Goal: Task Accomplishment & Management: Manage account settings

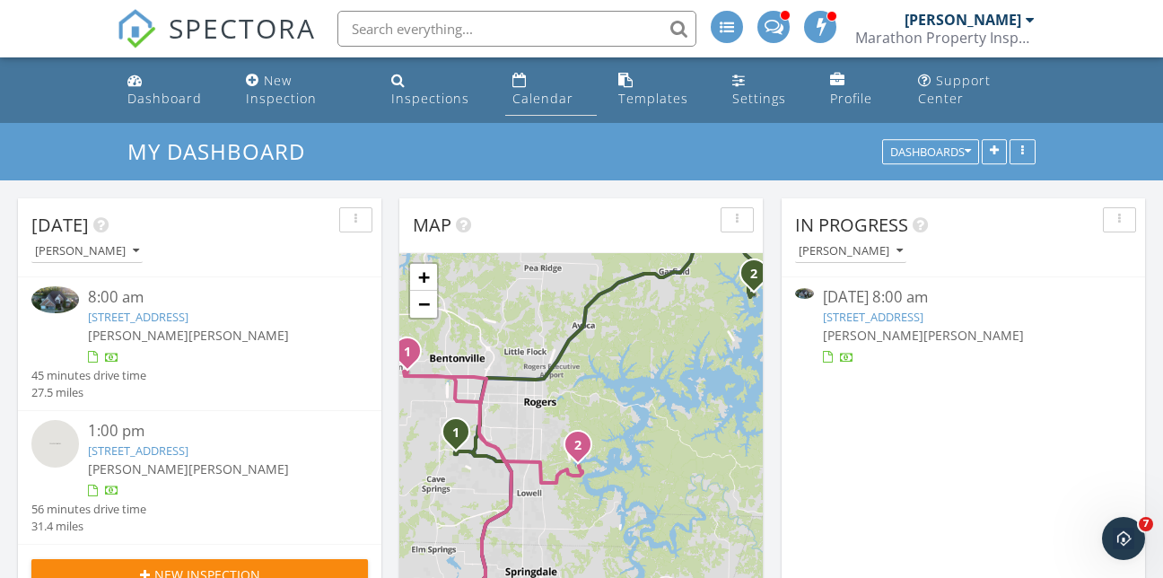
click at [524, 77] on div "Calendar" at bounding box center [519, 80] width 14 height 14
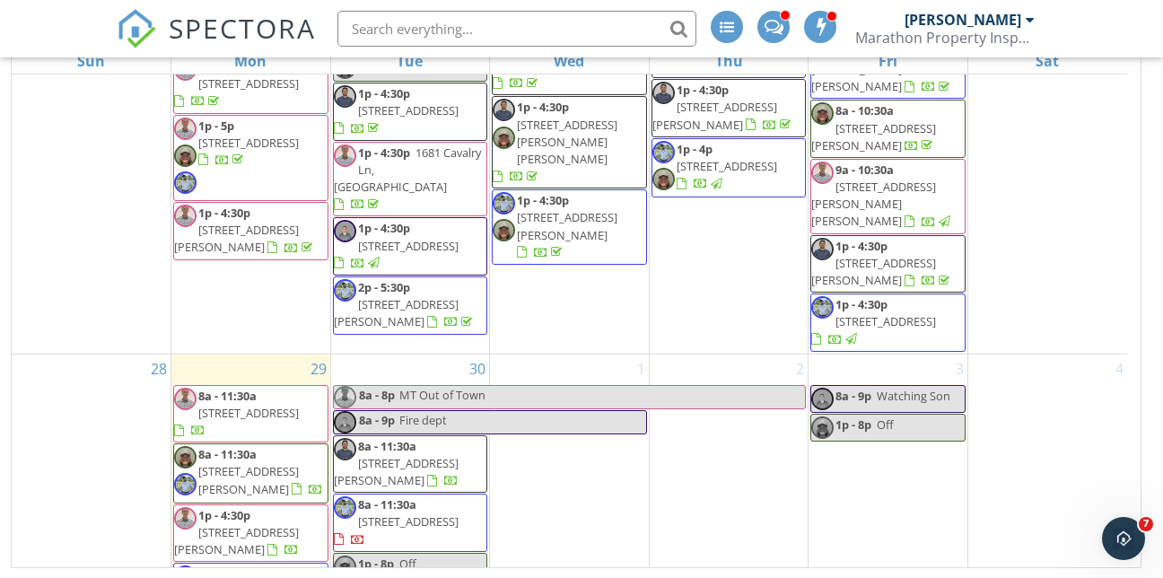
scroll to position [258, 0]
click at [409, 512] on span "[STREET_ADDRESS]" at bounding box center [408, 520] width 101 height 16
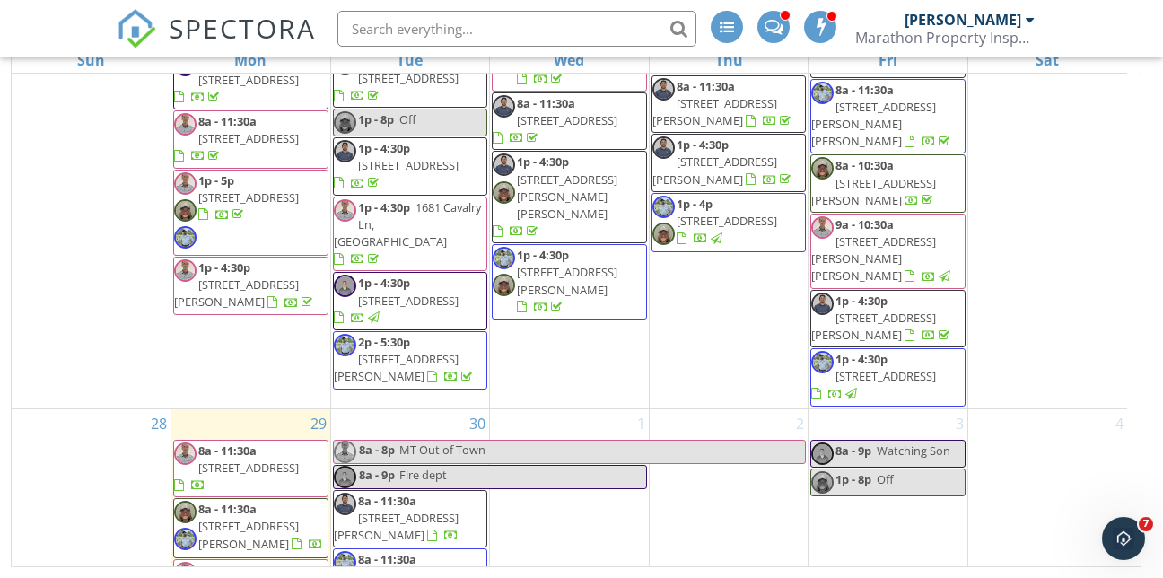
scroll to position [1386, 0]
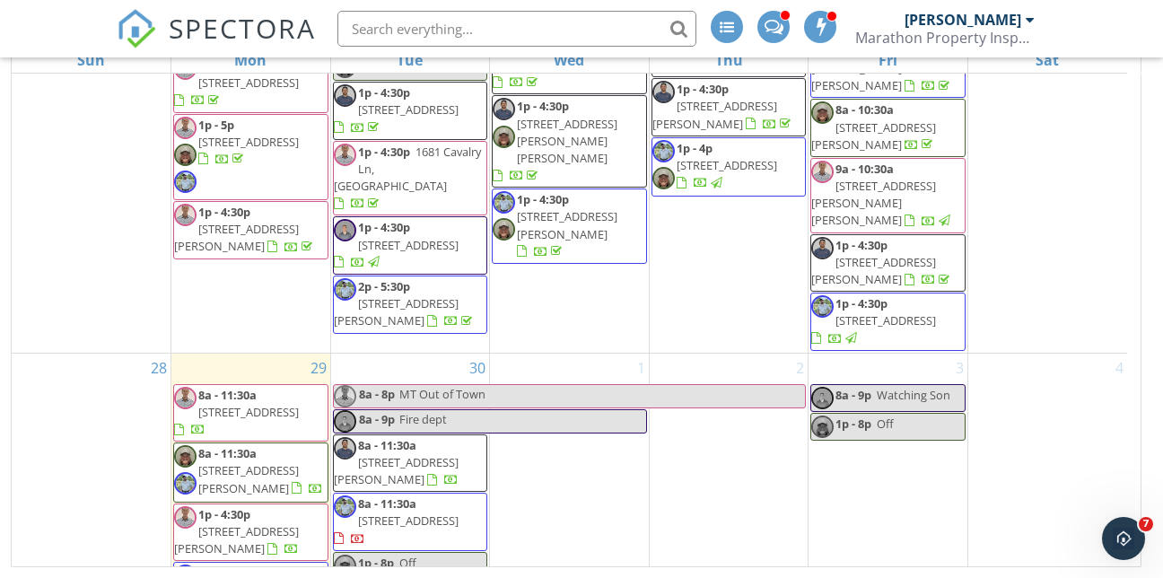
click at [407, 454] on span "[STREET_ADDRESS][PERSON_NAME]" at bounding box center [396, 470] width 125 height 33
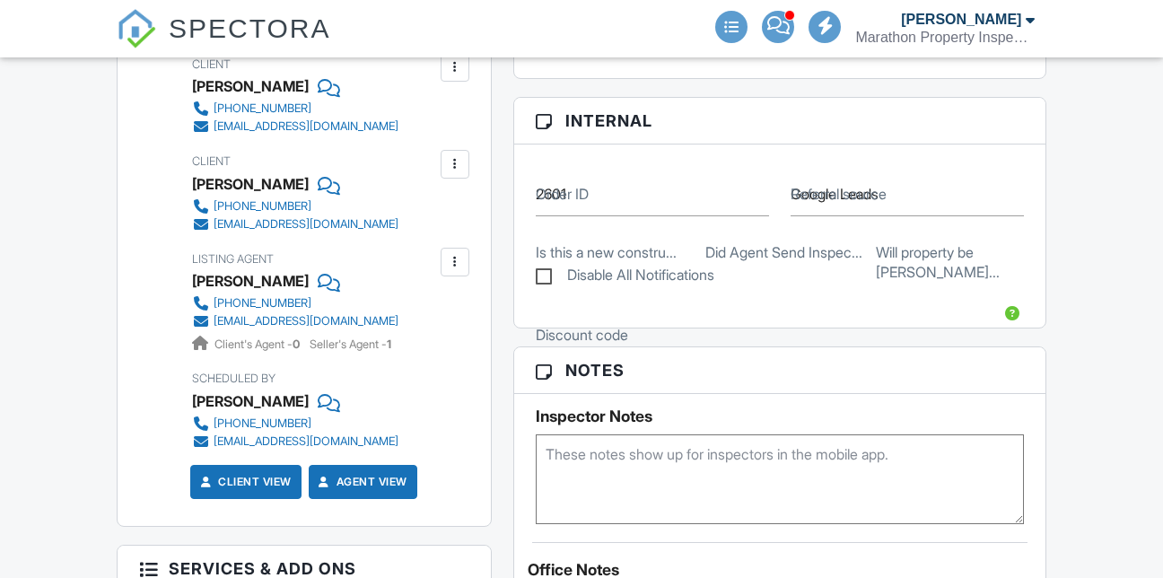
scroll to position [718, 0]
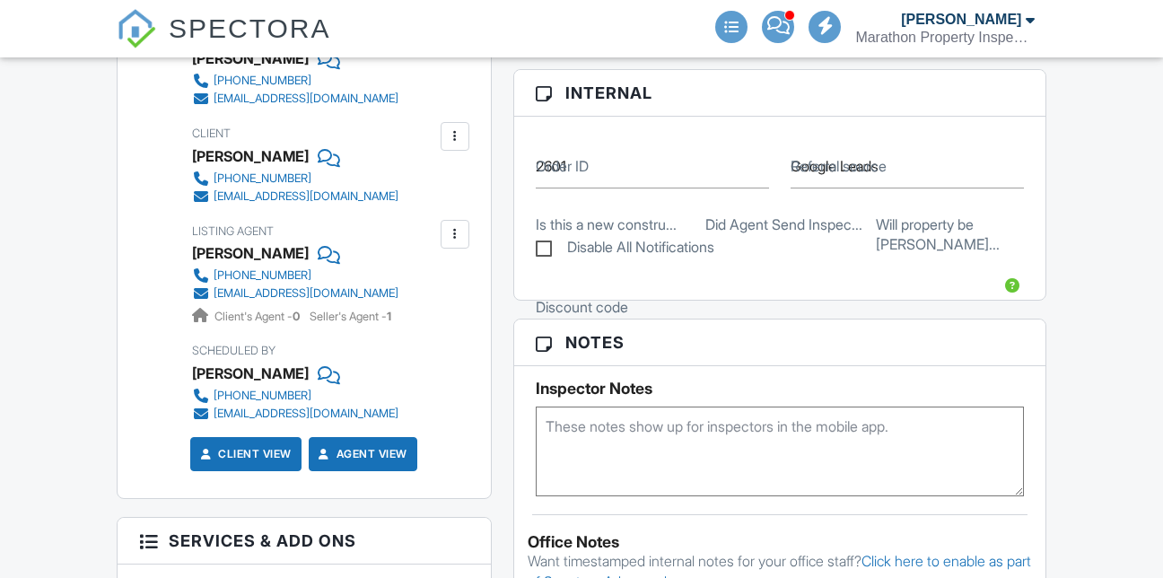
click at [336, 267] on div at bounding box center [327, 253] width 18 height 27
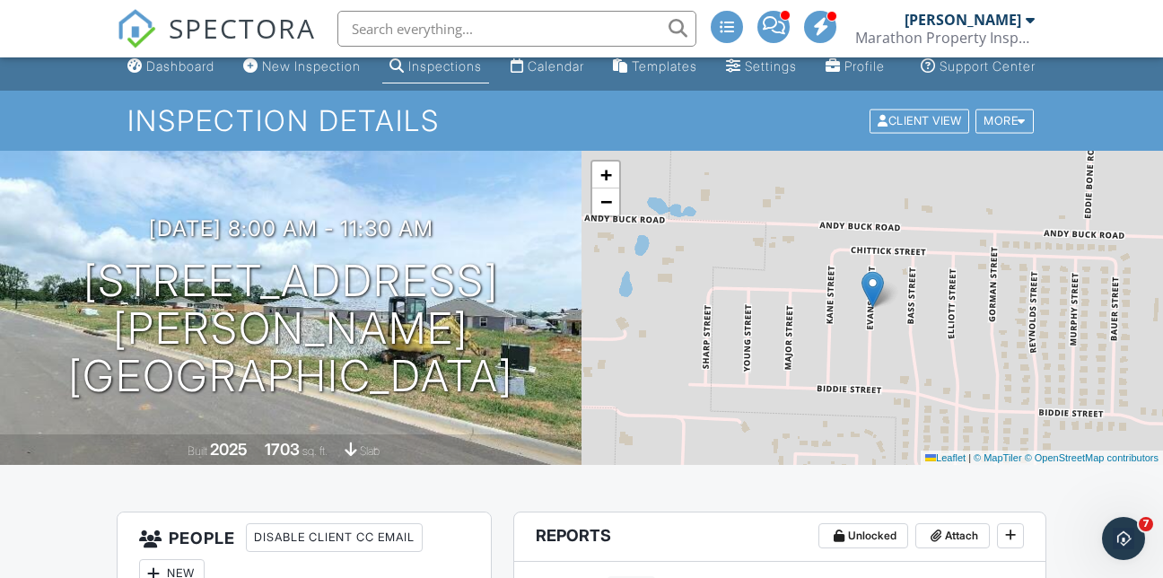
scroll to position [13, 0]
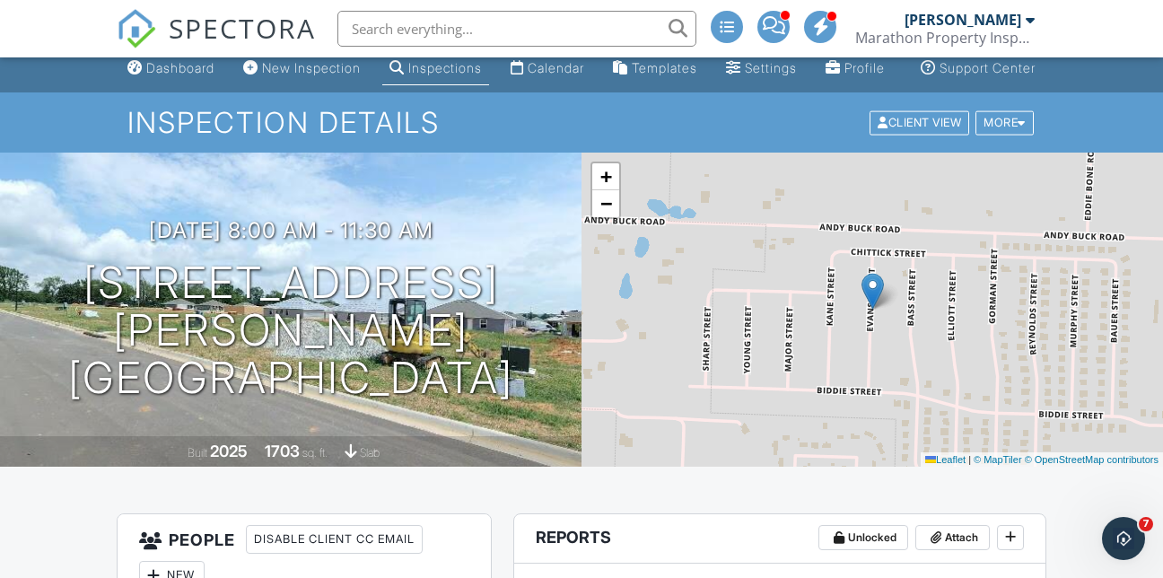
click at [31, 118] on div "Inspection Details Client View More Property Details Reschedule Reorder / Copy …" at bounding box center [581, 122] width 1163 height 60
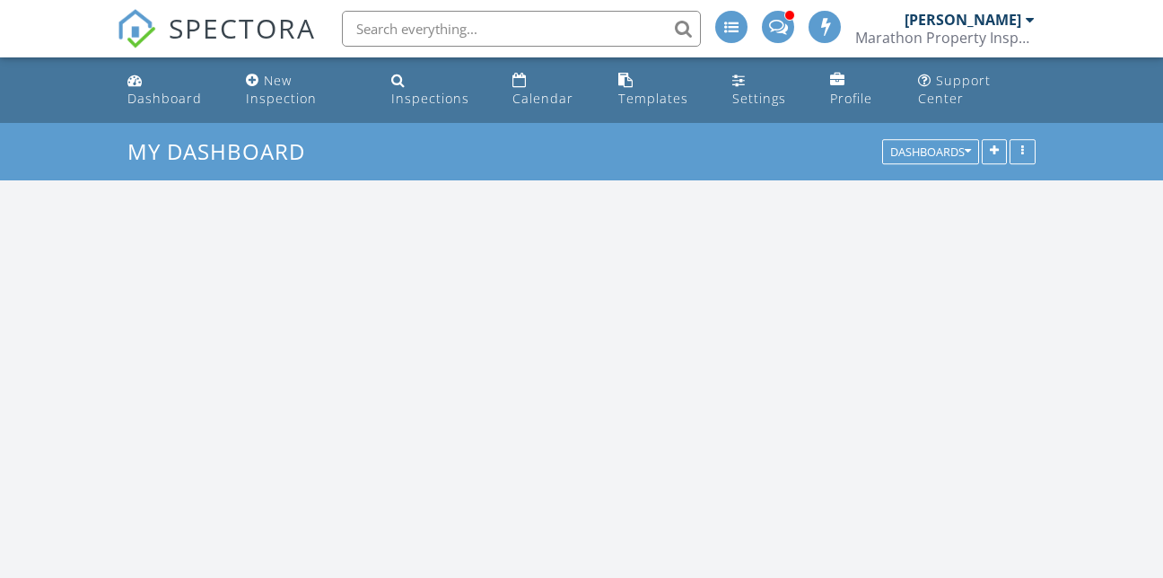
scroll to position [1886, 1191]
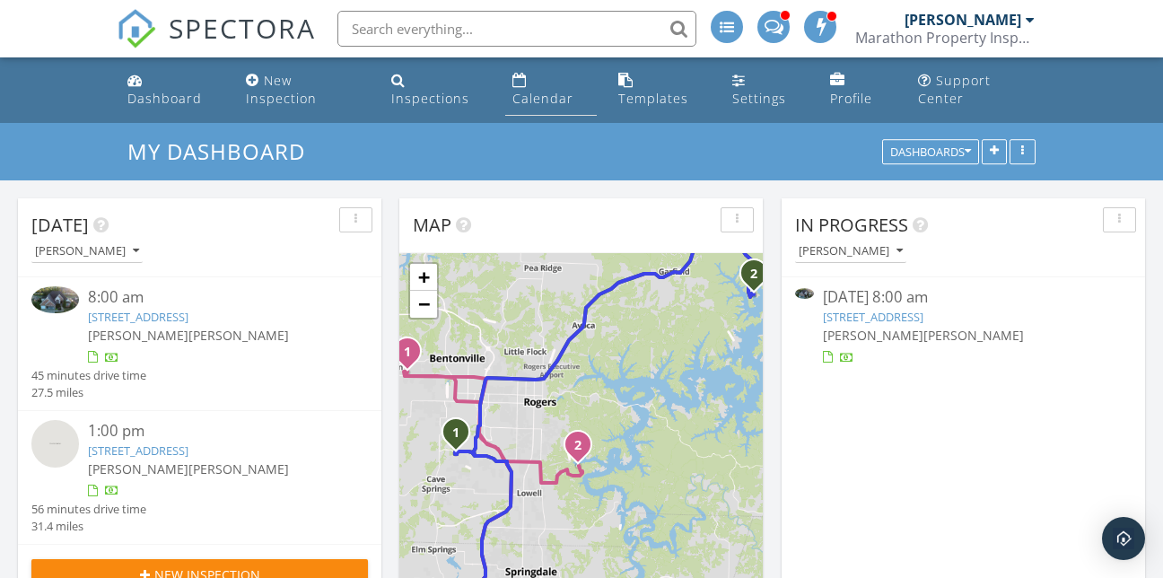
click at [523, 94] on div "Calendar" at bounding box center [542, 98] width 61 height 17
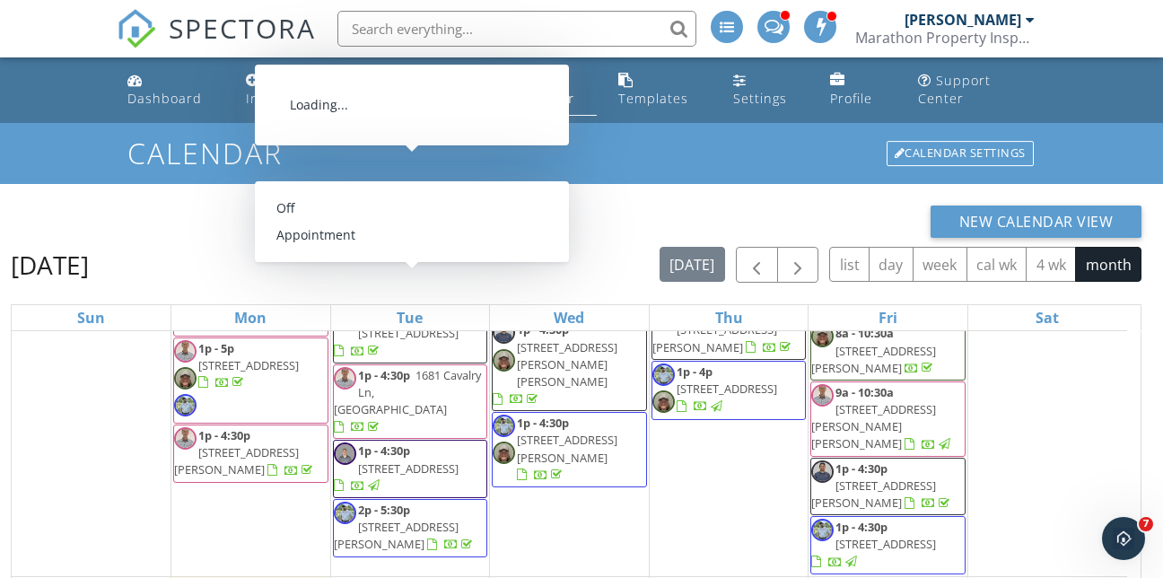
scroll to position [258, 0]
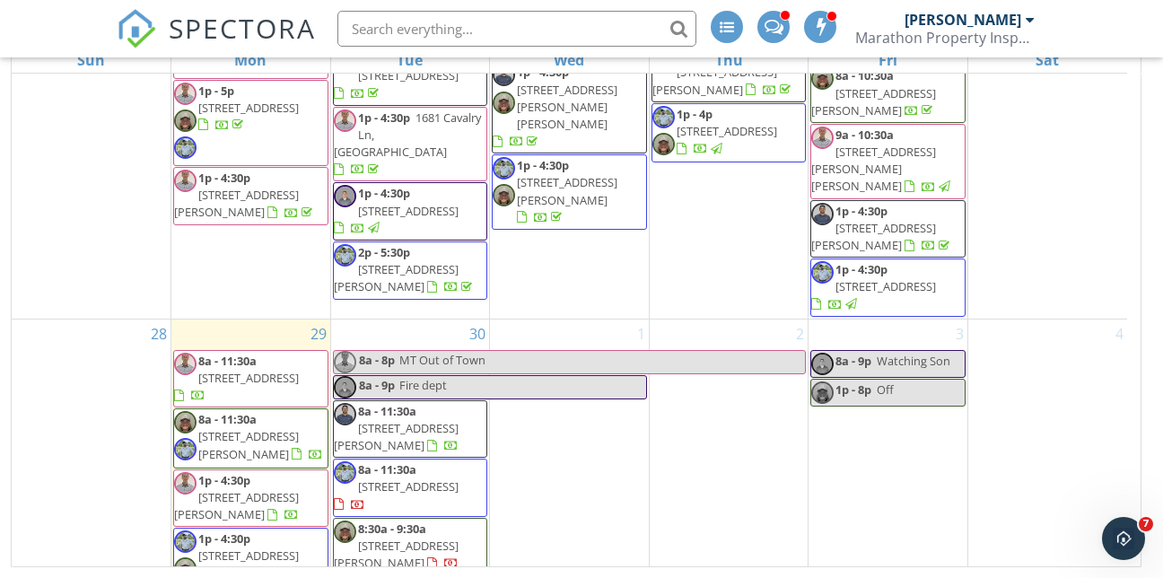
drag, startPoint x: 479, startPoint y: 484, endPoint x: 444, endPoint y: 501, distance: 38.9
click at [444, 538] on span "[STREET_ADDRESS][PERSON_NAME]" at bounding box center [396, 554] width 125 height 33
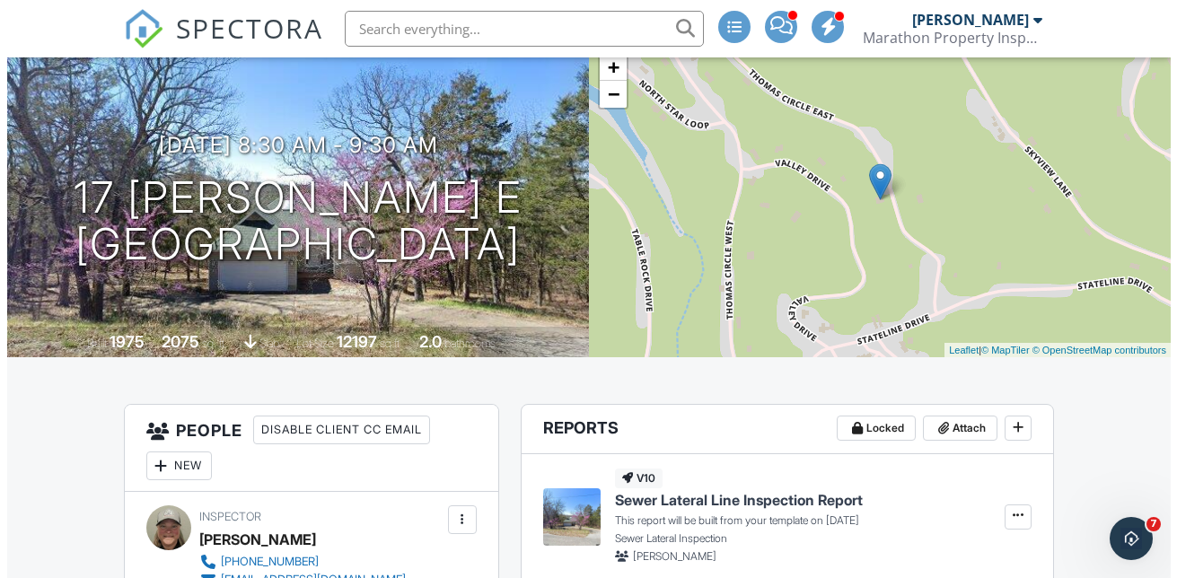
scroll to position [90, 0]
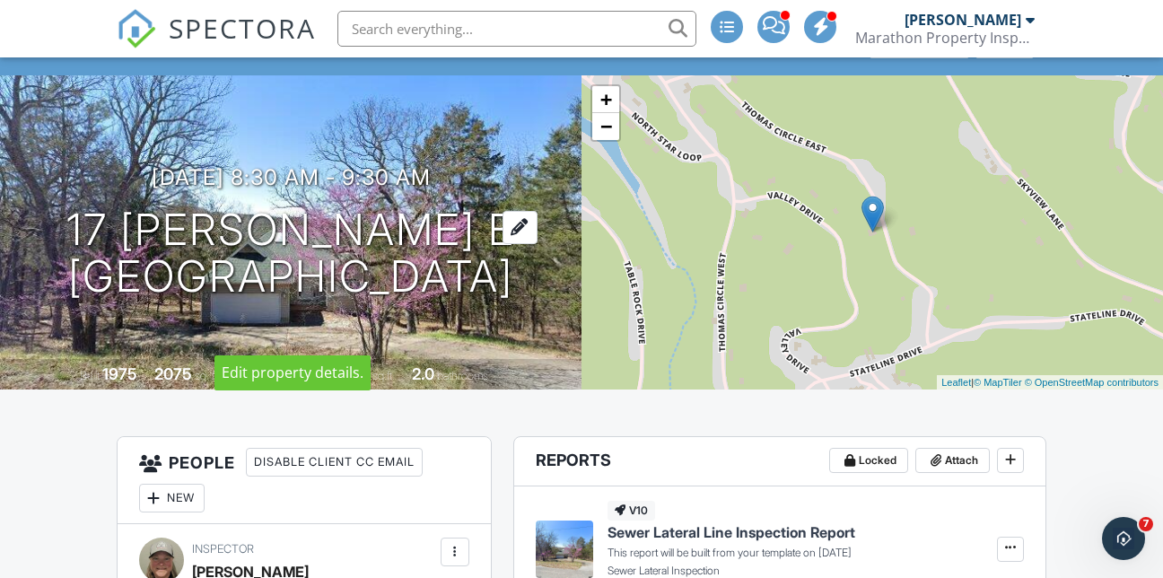
drag, startPoint x: 89, startPoint y: 222, endPoint x: 512, endPoint y: 311, distance: 431.9
click at [512, 302] on h1 "17 [PERSON_NAME] E [GEOGRAPHIC_DATA], AR 72631" at bounding box center [290, 253] width 449 height 95
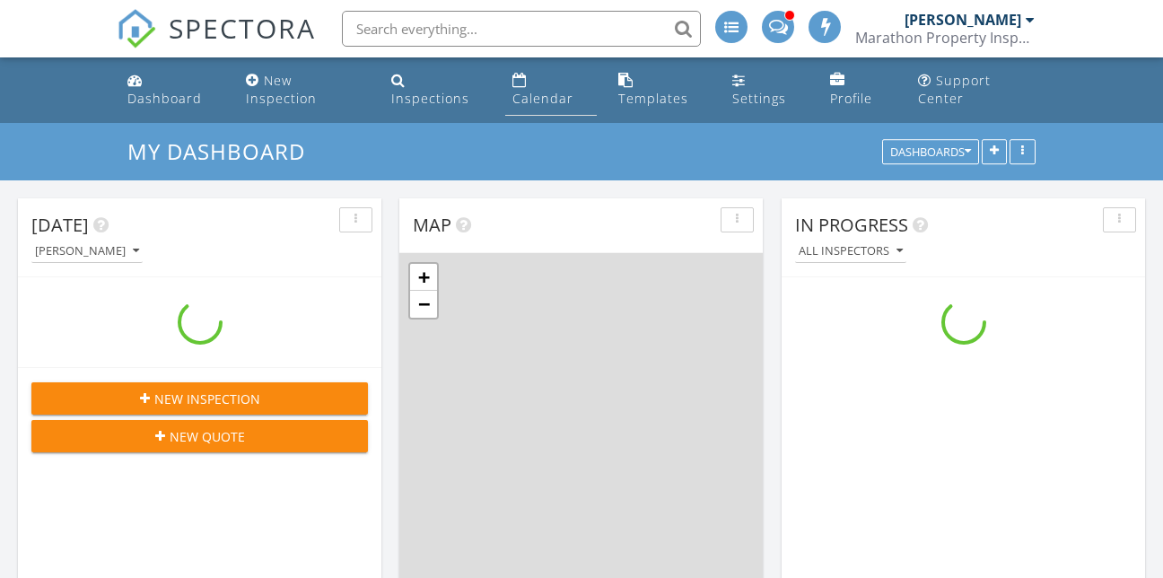
scroll to position [1886, 1191]
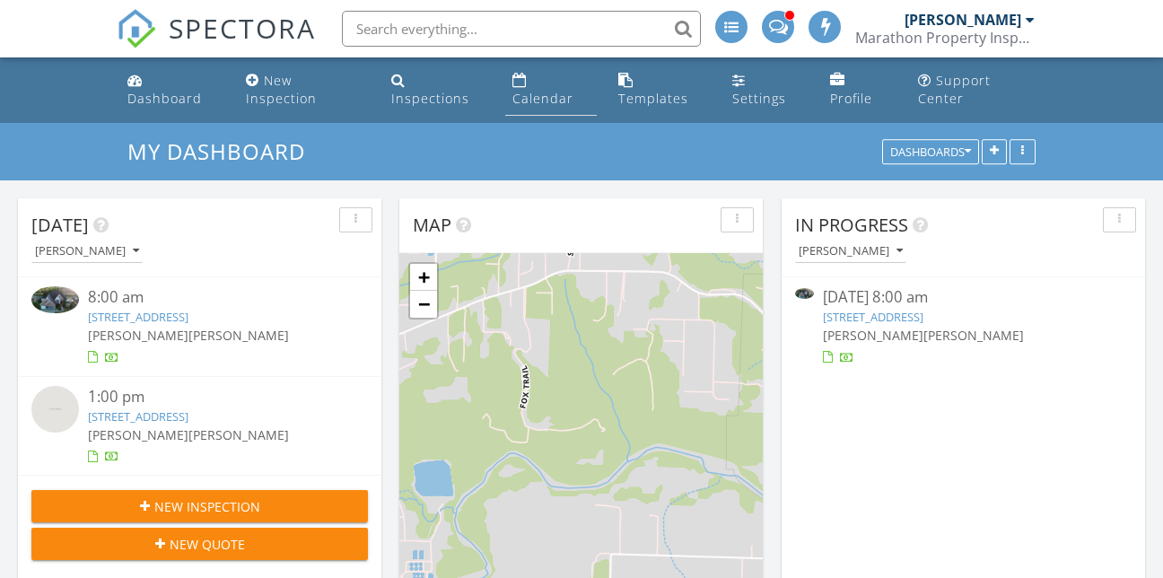
click at [546, 92] on div "Calendar" at bounding box center [542, 98] width 61 height 17
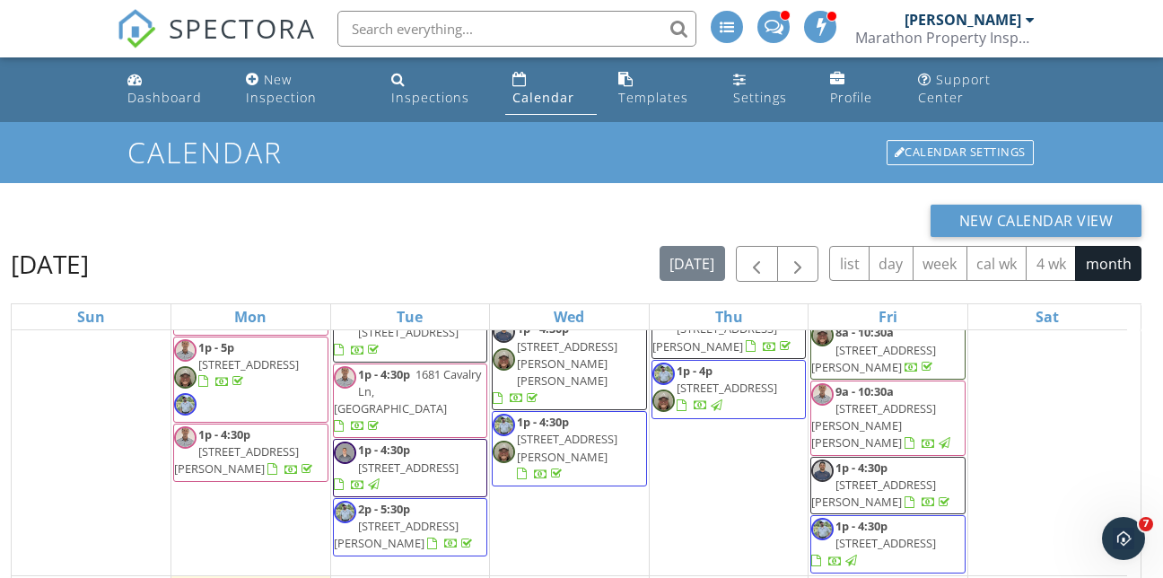
scroll to position [258, 0]
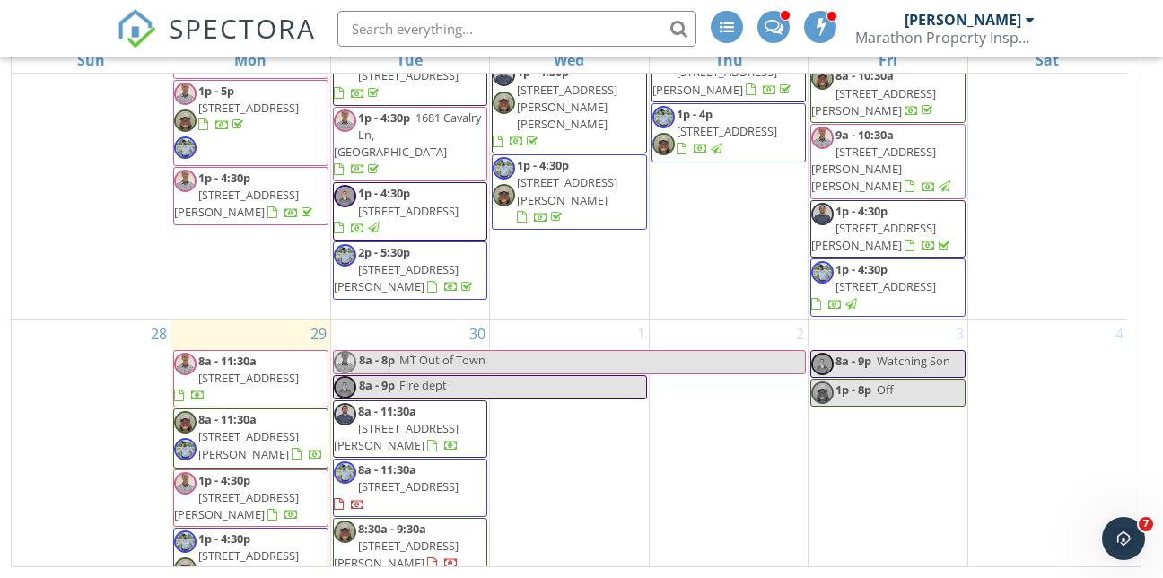
click at [391, 521] on span "8:30a - 9:30a" at bounding box center [392, 529] width 68 height 16
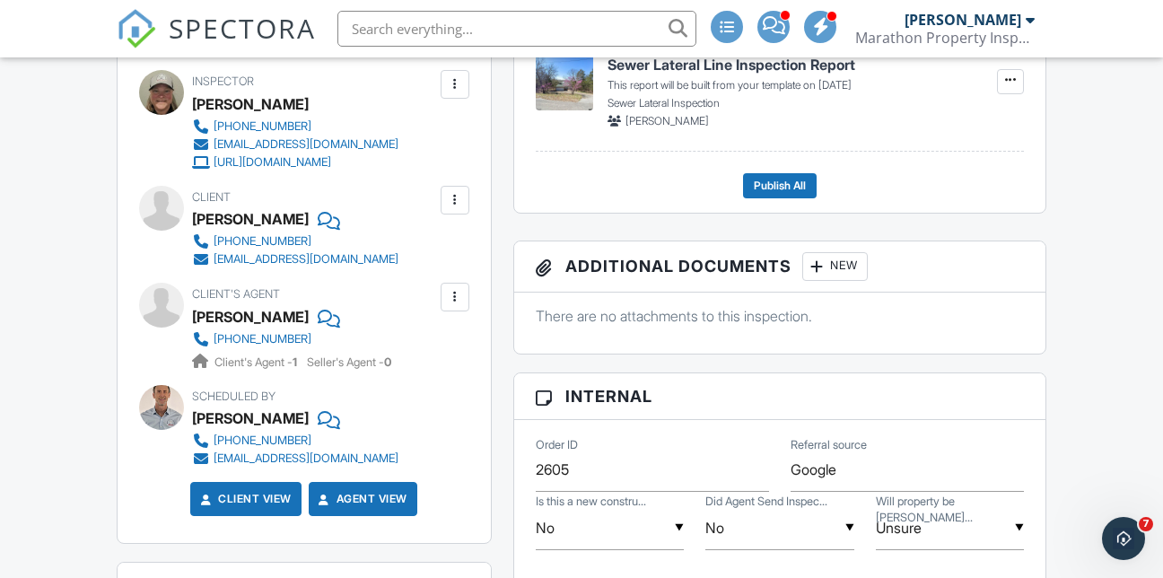
scroll to position [538, 0]
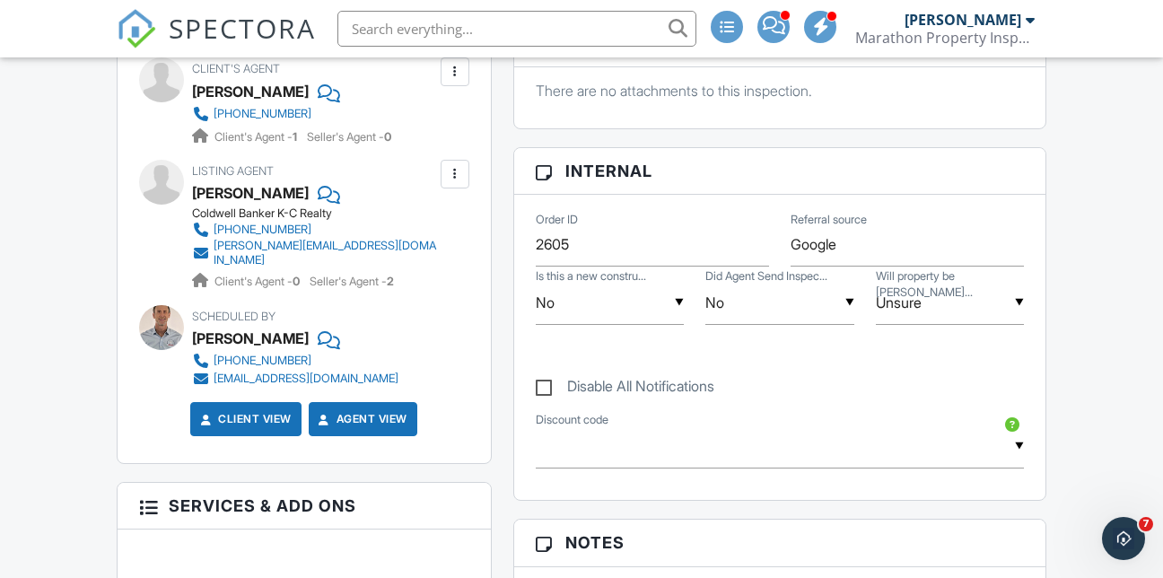
click at [318, 206] on div at bounding box center [327, 192] width 18 height 27
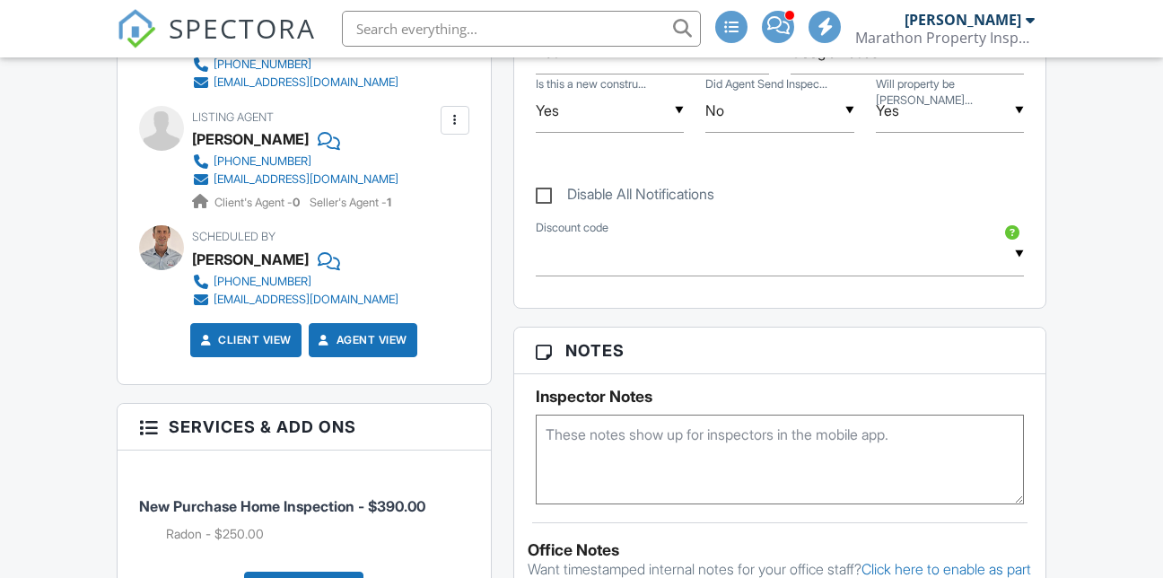
click at [601, 459] on textarea at bounding box center [780, 460] width 489 height 90
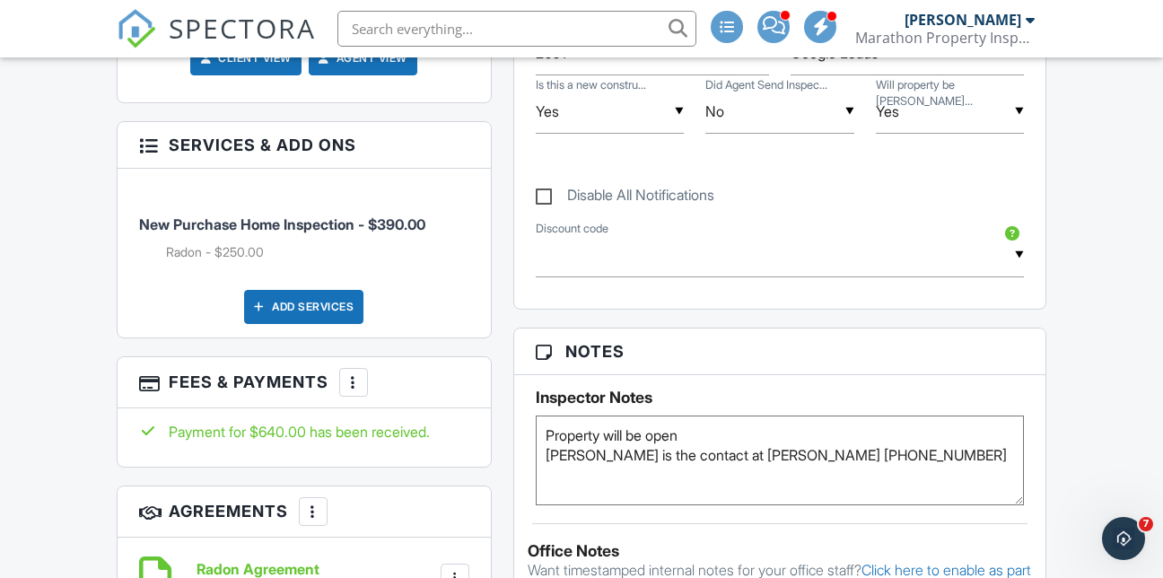
type textarea "Property will be open [PERSON_NAME] is the contact at [PERSON_NAME] [PHONE_NUMB…"
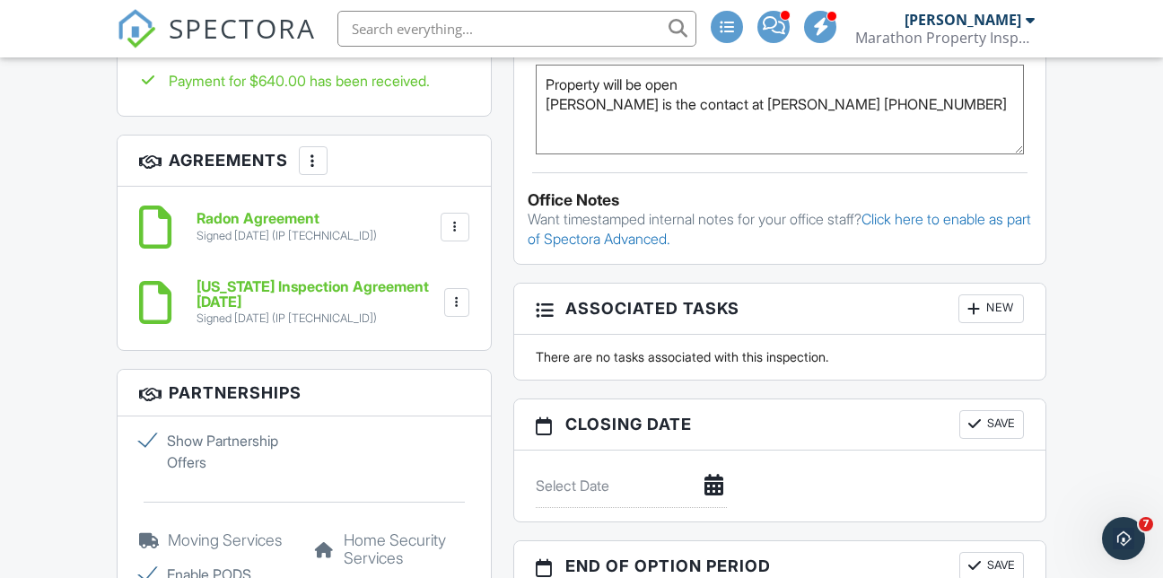
scroll to position [1350, 0]
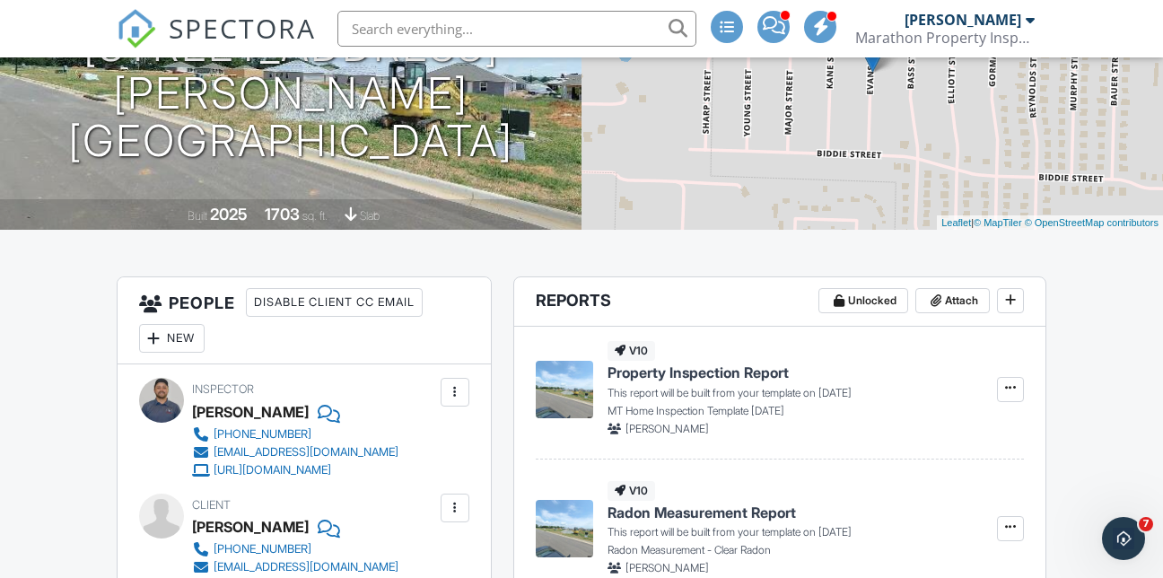
scroll to position [0, 0]
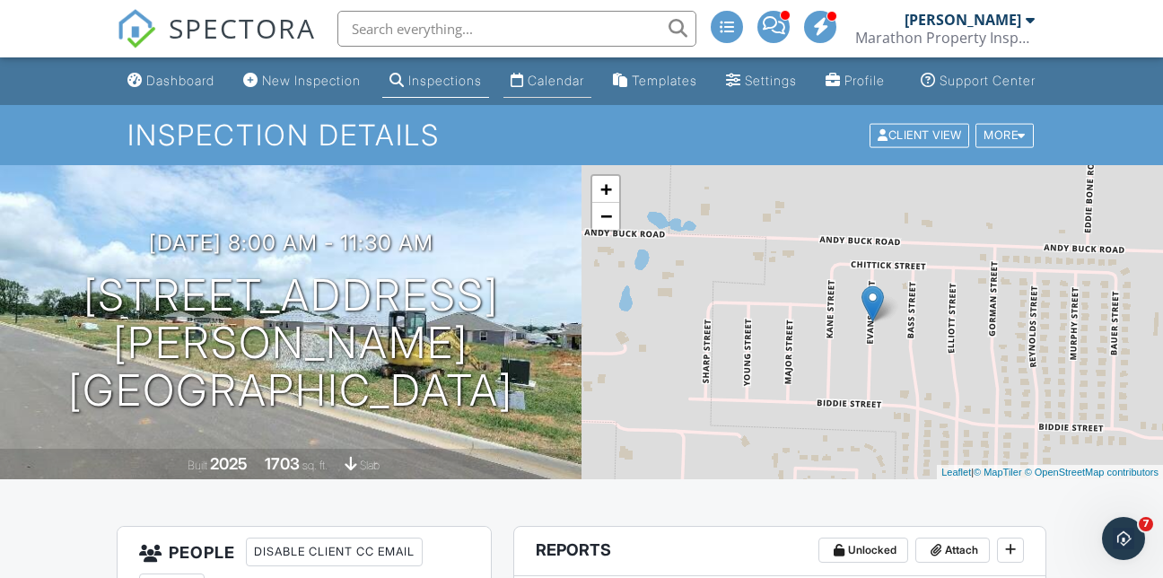
click at [534, 88] on div "Calendar" at bounding box center [556, 80] width 57 height 15
